Goal: Find contact information: Obtain details needed to contact an individual or organization

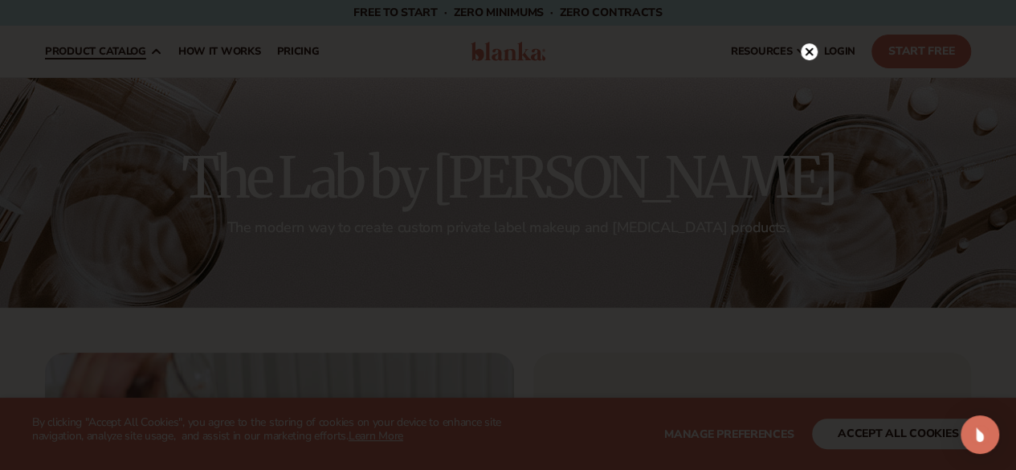
click at [128, 174] on div at bounding box center [508, 235] width 1016 height 470
click at [807, 57] on icon at bounding box center [801, 51] width 17 height 17
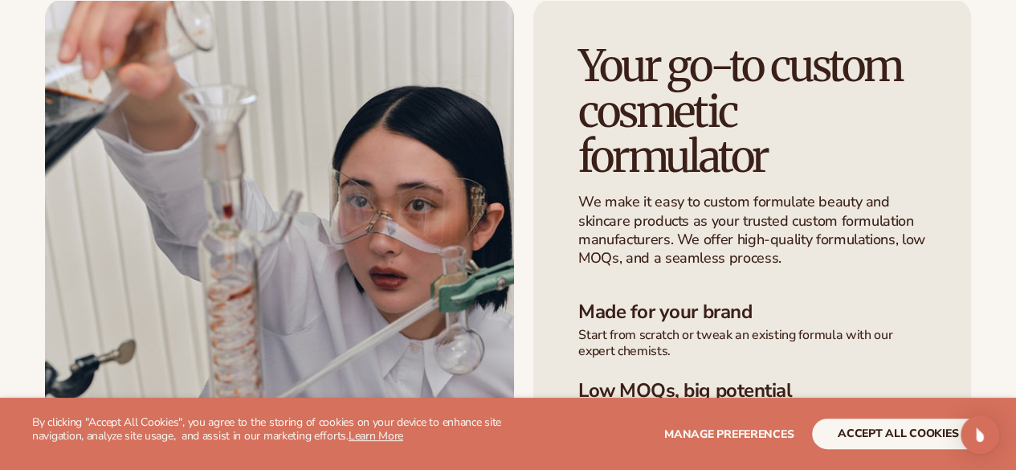
scroll to position [355, 0]
click at [716, 434] on span "Manage preferences" at bounding box center [728, 433] width 129 height 15
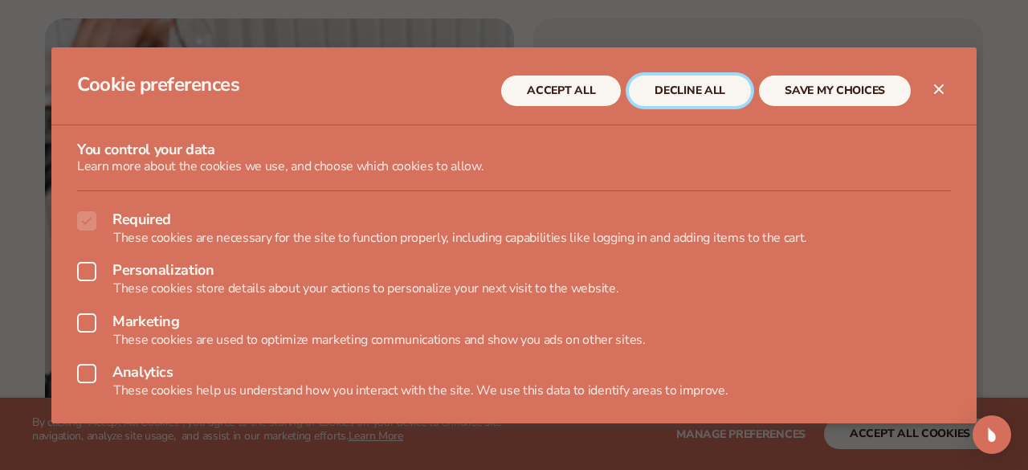
click at [711, 101] on button "DECLINE ALL" at bounding box center [690, 90] width 122 height 31
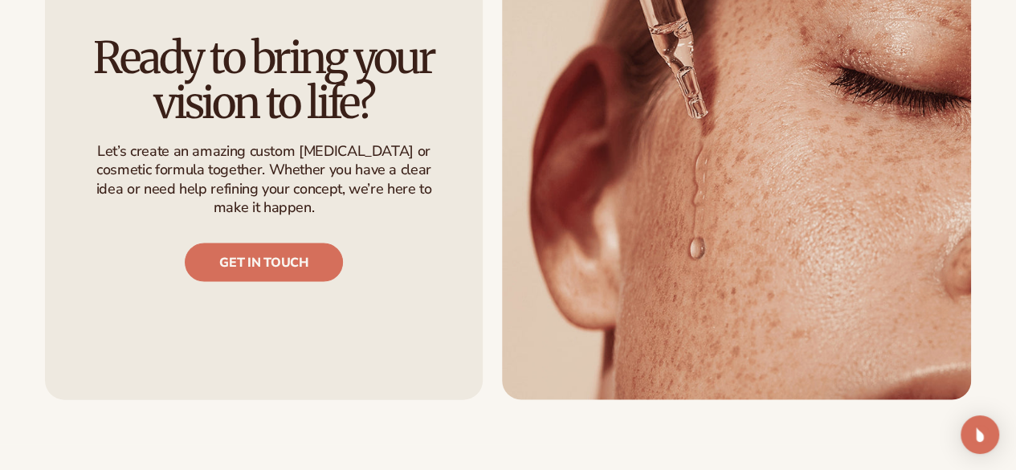
scroll to position [1650, 0]
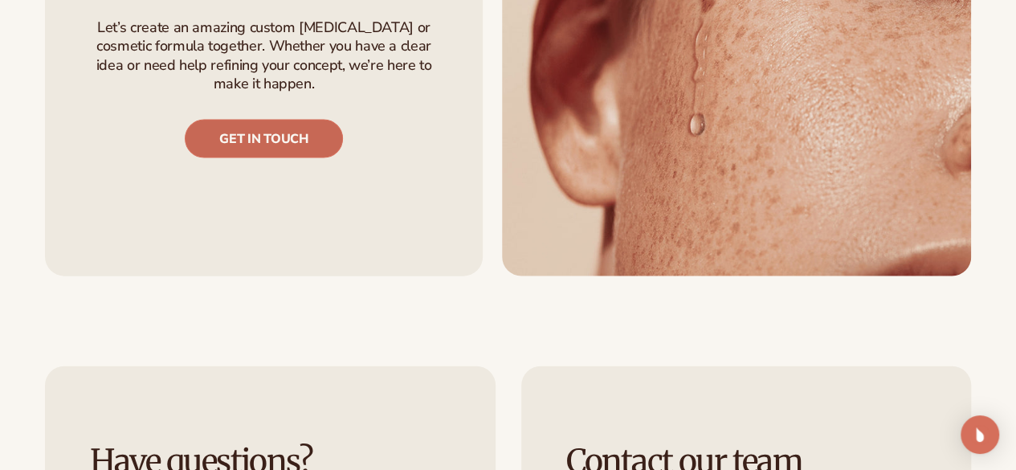
click at [312, 145] on link "Get in touch" at bounding box center [263, 139] width 157 height 39
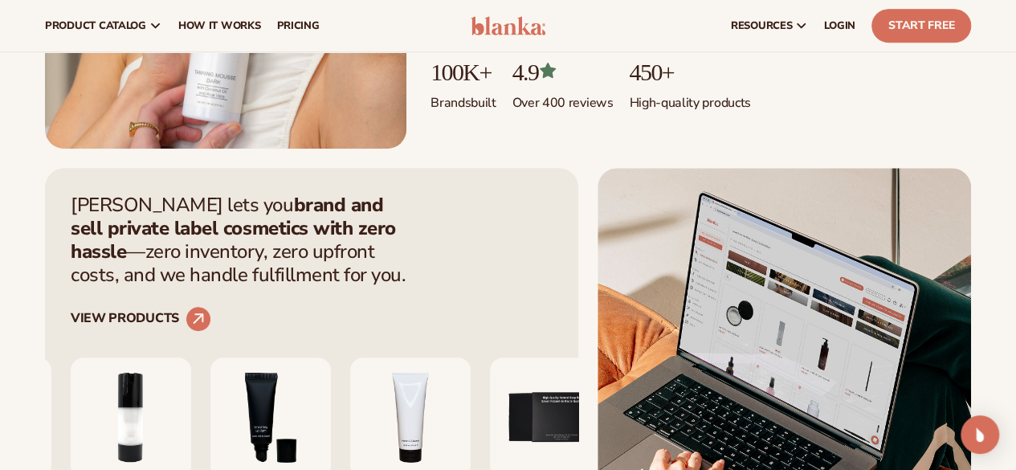
scroll to position [377, 0]
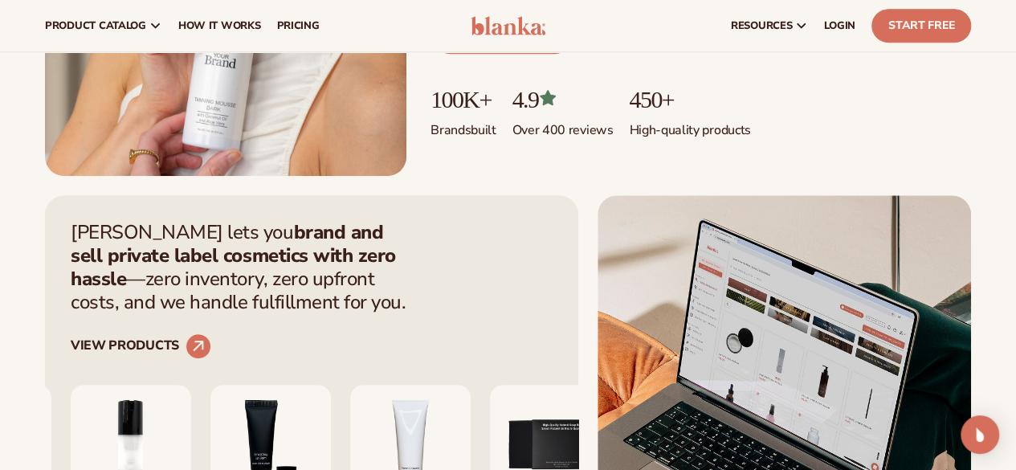
click at [574, 54] on link "Start free" at bounding box center [502, 34] width 144 height 39
